Goal: Transaction & Acquisition: Obtain resource

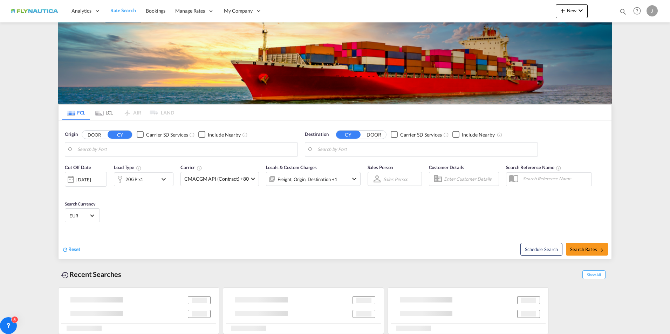
type input "[GEOGRAPHIC_DATA], [GEOGRAPHIC_DATA]"
type input "[GEOGRAPHIC_DATA], NLRTM"
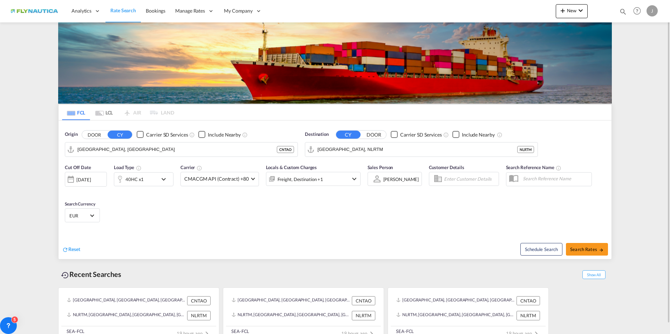
click at [104, 112] on md-tab-item "LCL" at bounding box center [104, 112] width 28 height 15
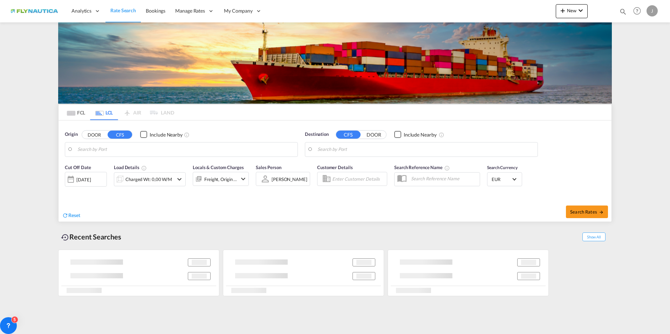
type input "[GEOGRAPHIC_DATA], NLRTM"
type input "Shanghai Pt, SH, CNSHG"
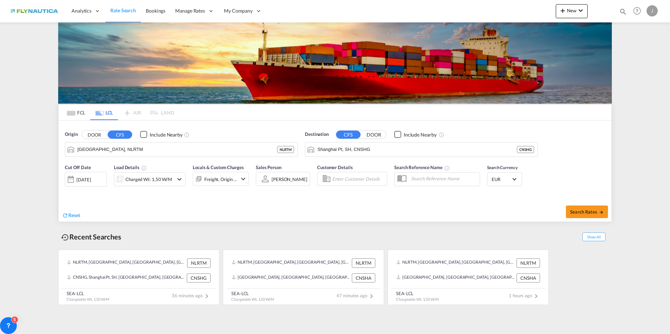
click at [96, 176] on div "[DATE]" at bounding box center [86, 179] width 42 height 15
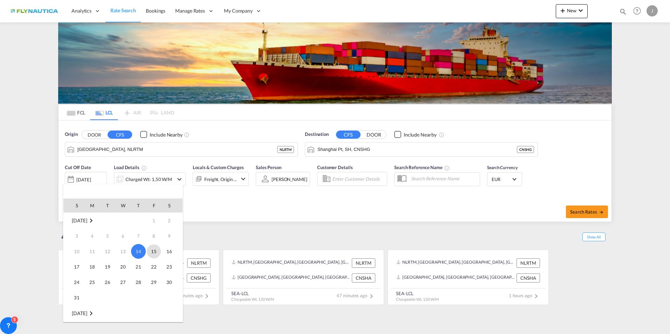
click at [155, 255] on span "15" at bounding box center [154, 251] width 14 height 14
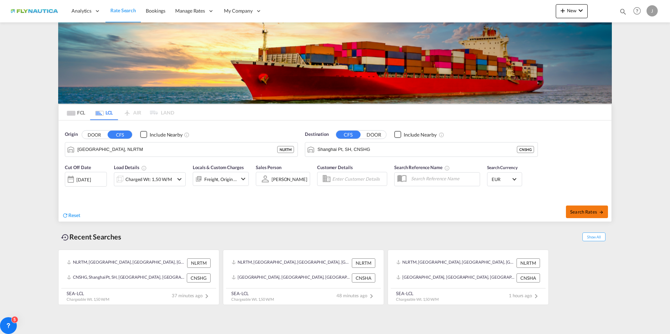
click at [594, 211] on span "Search Rates" at bounding box center [587, 212] width 34 height 6
type input "NLRTM to CNSHG / [DATE]"
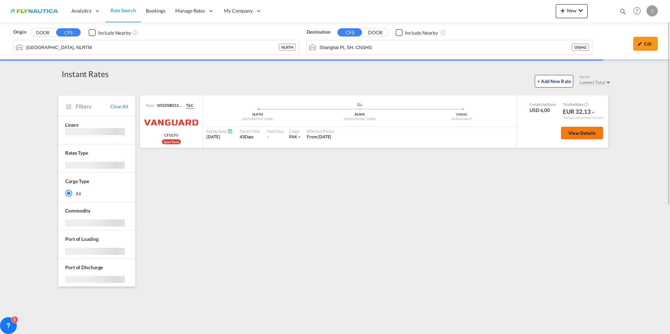
click at [591, 133] on span "View Details" at bounding box center [581, 133] width 27 height 6
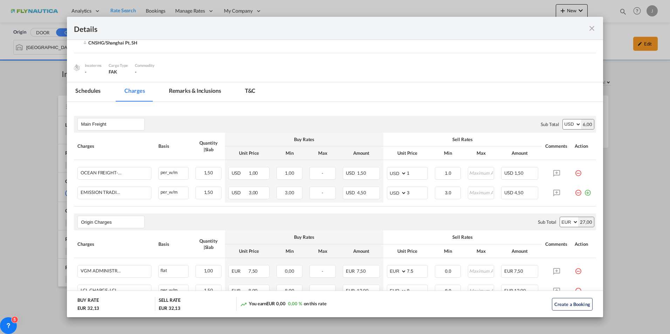
scroll to position [127, 0]
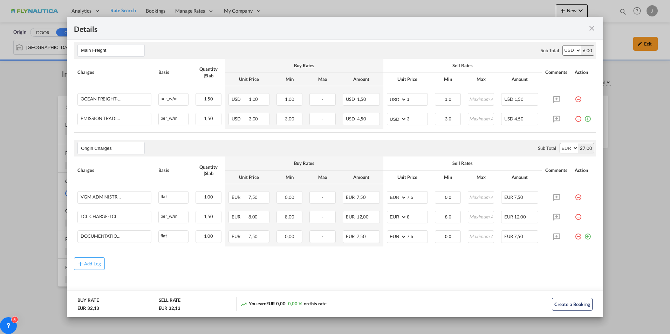
click at [35, 141] on div "Details Port of [GEOGRAPHIC_DATA] NLRTM/[GEOGRAPHIC_DATA] Liner/Carrier VANGUAR…" at bounding box center [335, 167] width 670 height 334
click at [591, 31] on md-icon "icon-close fg-AAA8AD m-0 cursor" at bounding box center [591, 28] width 8 height 8
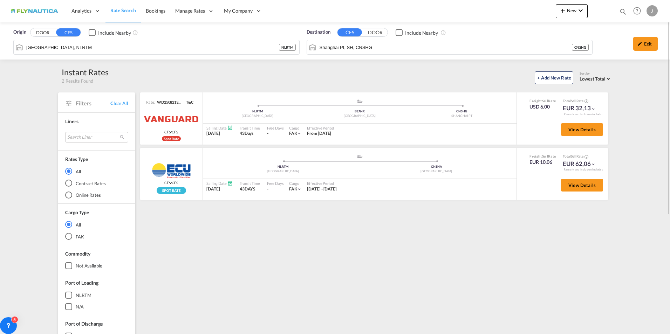
click at [64, 91] on div "Rates loading Filters Clear All Liners Search Liner 2hm logistics d.o.o aaxl gl…" at bounding box center [98, 228] width 81 height 285
click at [380, 44] on input "Shanghai Pt, SH, CNSHG" at bounding box center [453, 47] width 269 height 11
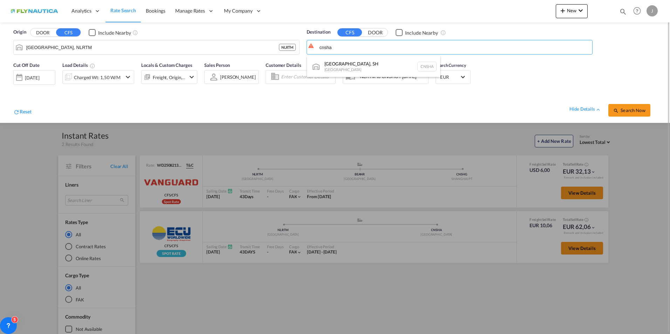
click at [371, 62] on div "[GEOGRAPHIC_DATA], SH [GEOGRAPHIC_DATA] [GEOGRAPHIC_DATA]" at bounding box center [373, 66] width 133 height 21
type input "[GEOGRAPHIC_DATA], SH, CNSHA"
click at [635, 109] on span "Search Now" at bounding box center [629, 111] width 32 height 6
